Goal: Task Accomplishment & Management: Complete application form

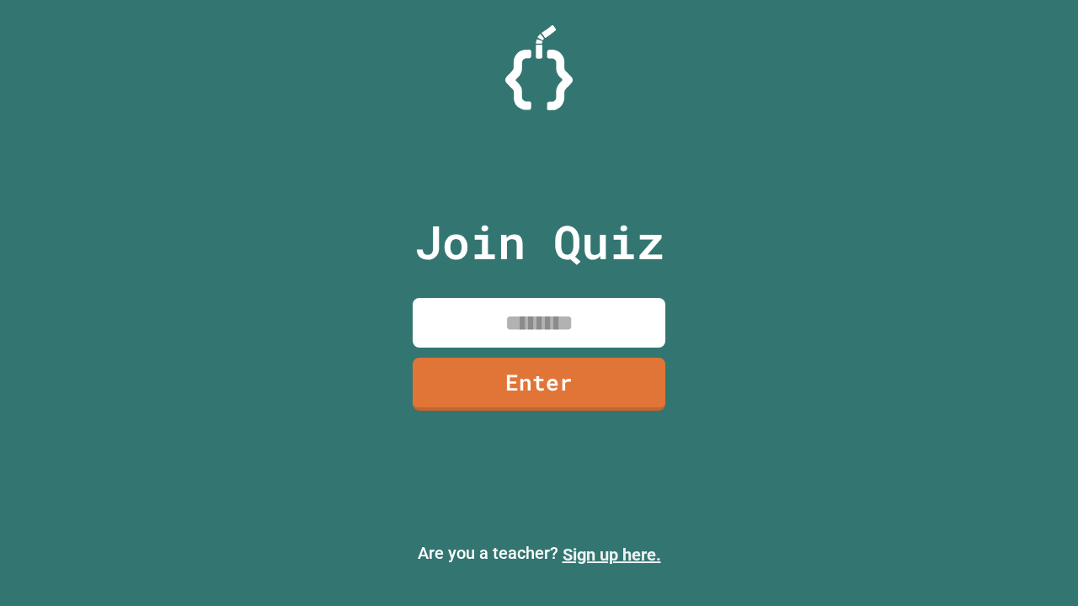
click at [611, 555] on link "Sign up here." at bounding box center [611, 555] width 99 height 20
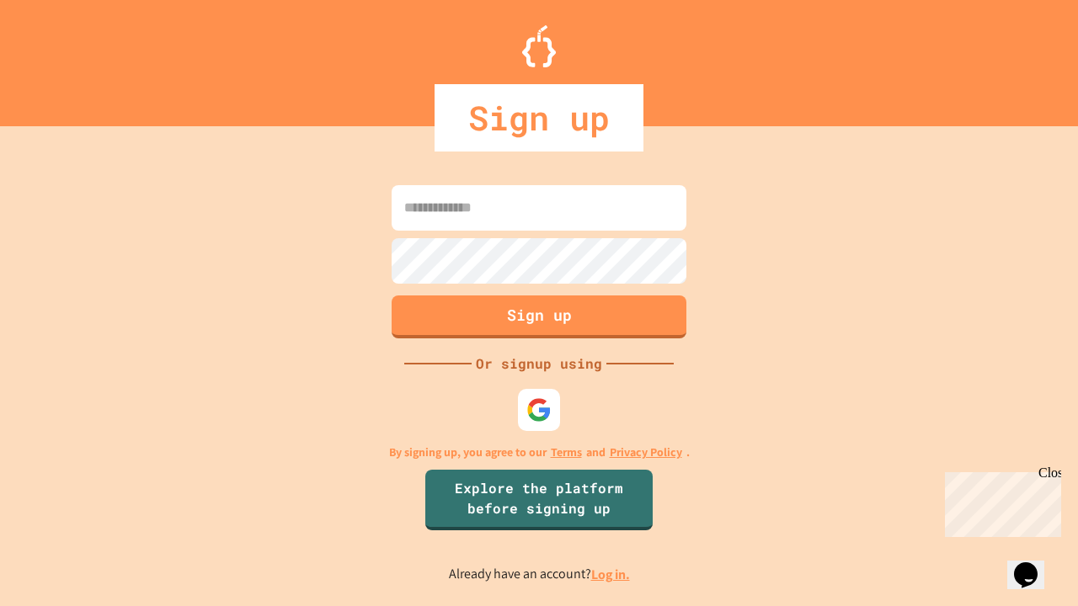
click at [611, 574] on link "Log in." at bounding box center [610, 575] width 39 height 18
